Goal: Information Seeking & Learning: Learn about a topic

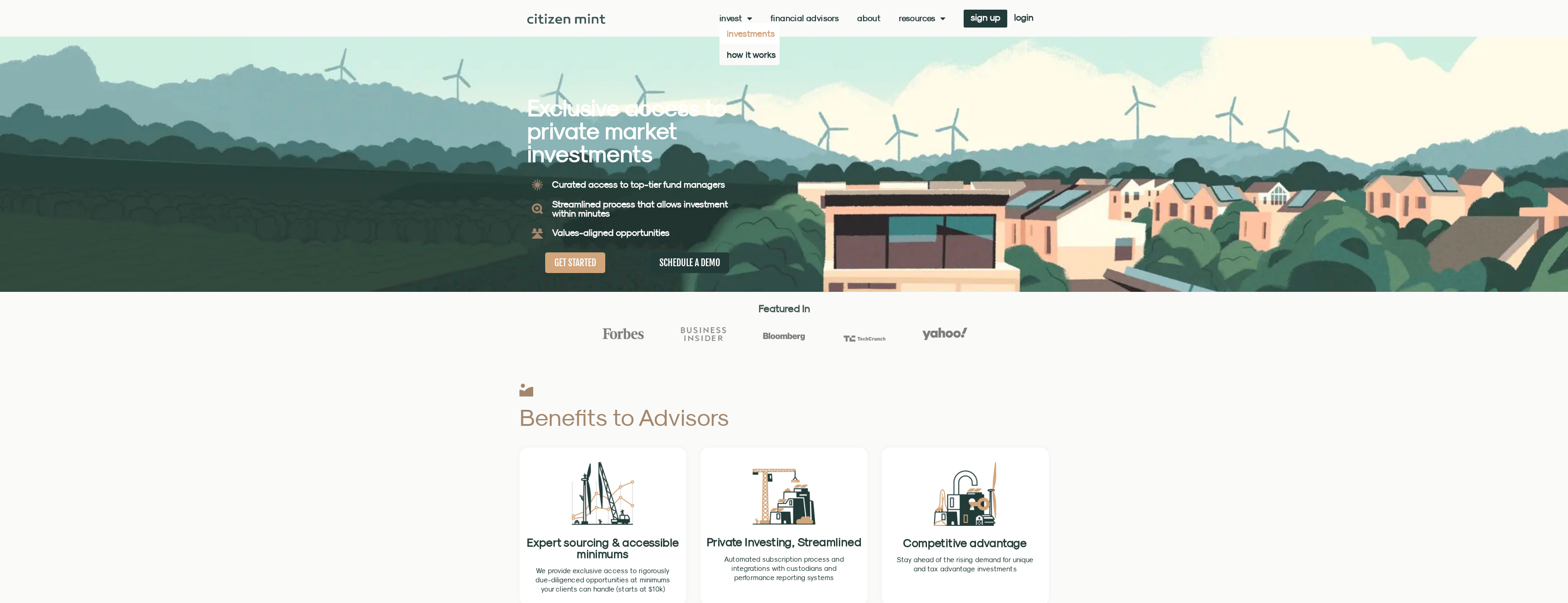
click at [740, 32] on link "investments" at bounding box center [749, 34] width 60 height 21
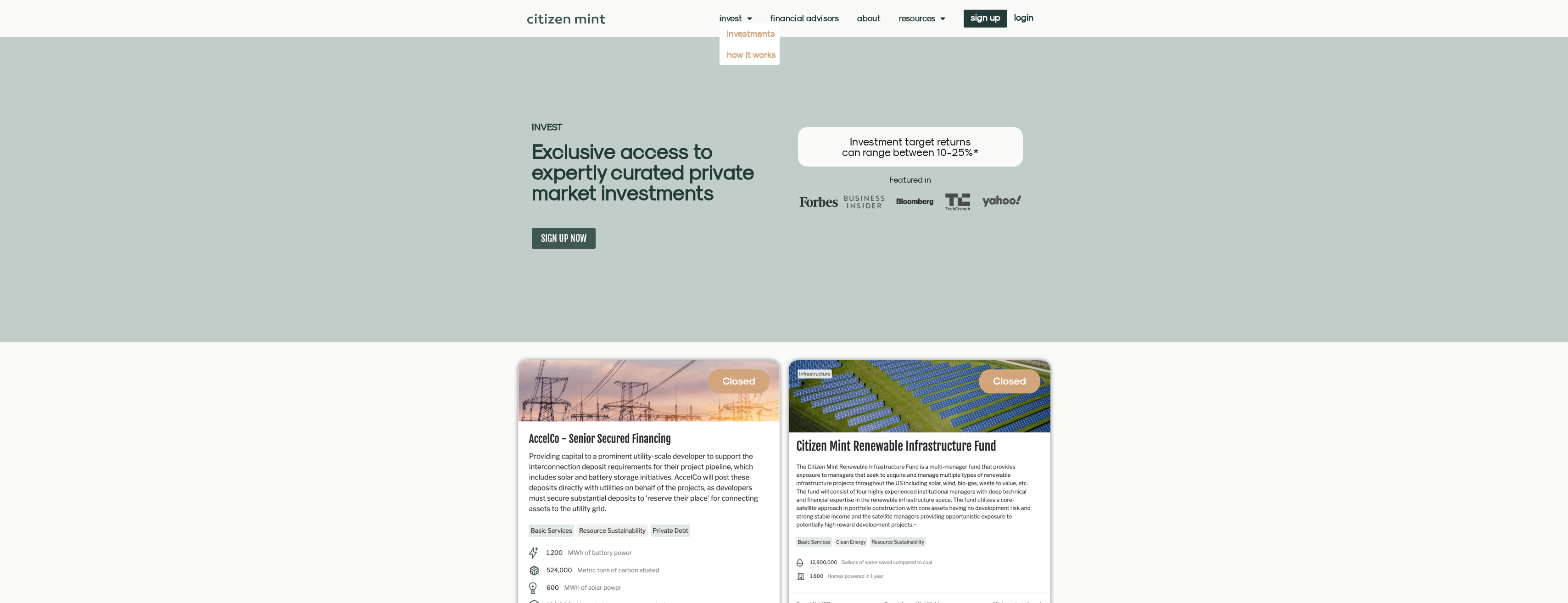
click at [744, 56] on link "how it works" at bounding box center [749, 54] width 60 height 21
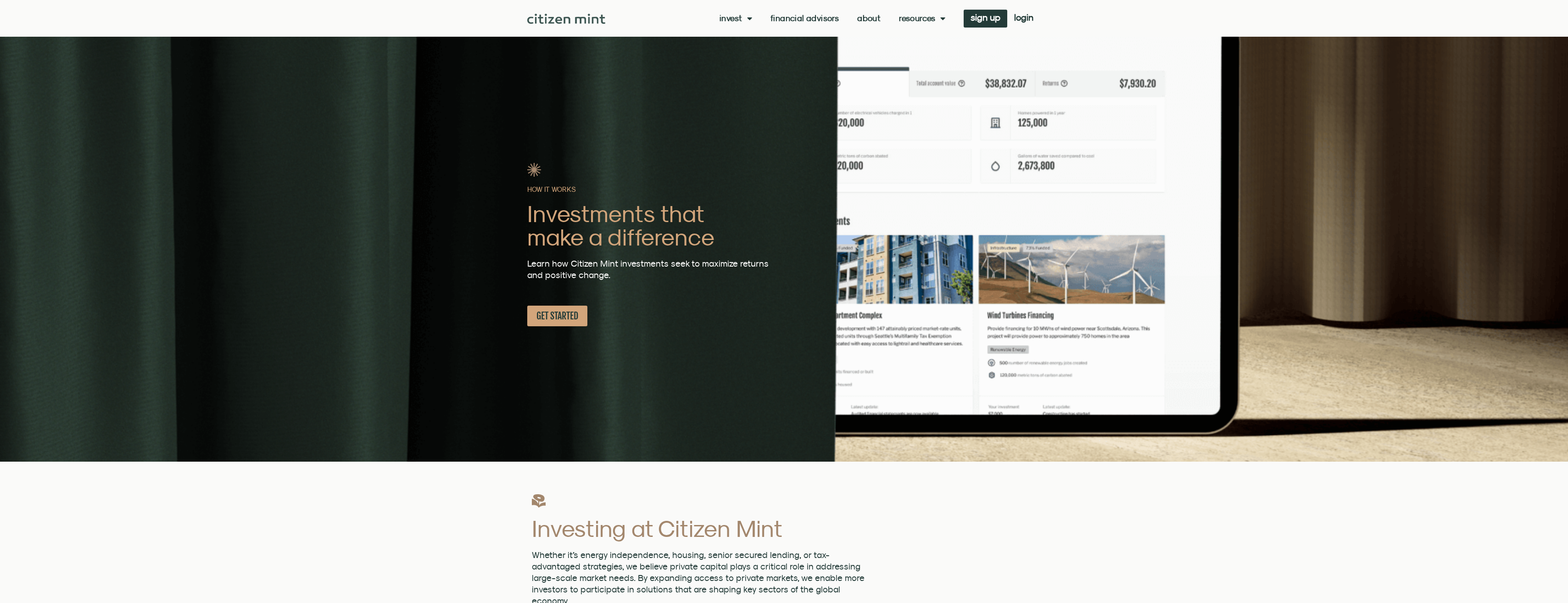
click at [872, 18] on link "About" at bounding box center [869, 18] width 23 height 9
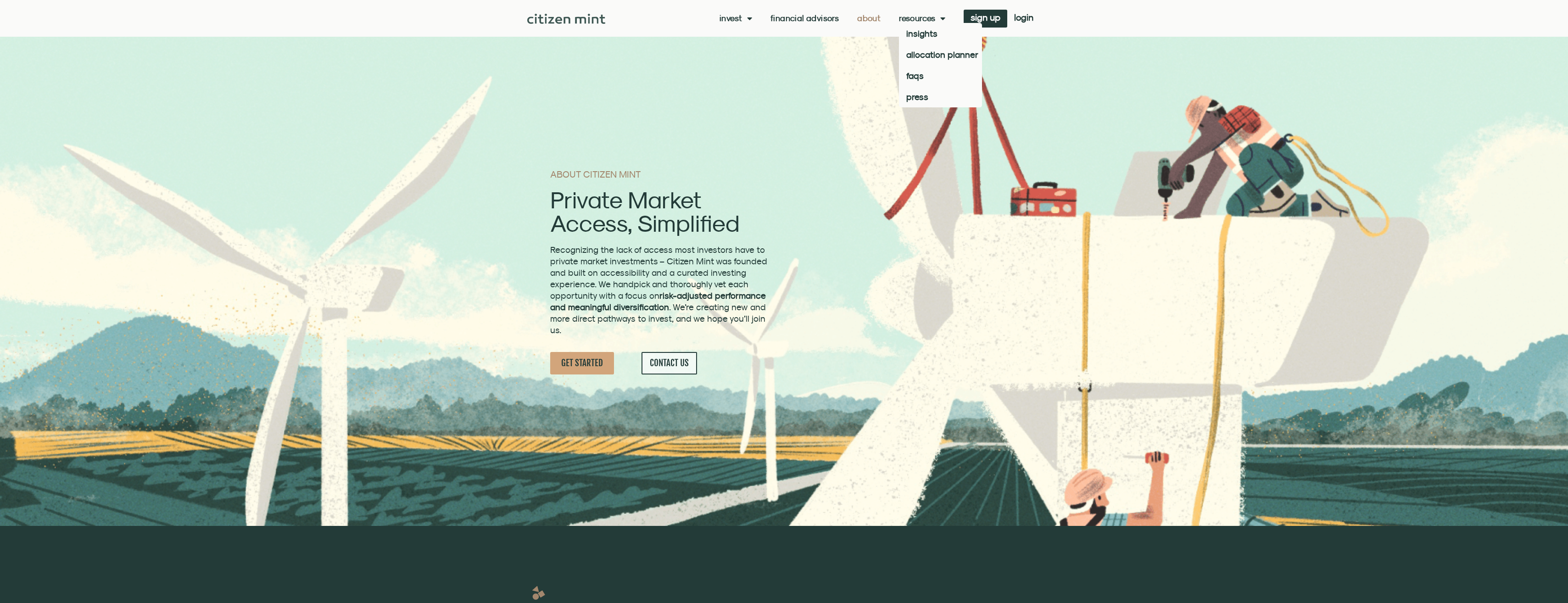
click at [923, 18] on link "Resources" at bounding box center [922, 18] width 47 height 9
